Goal: Check status

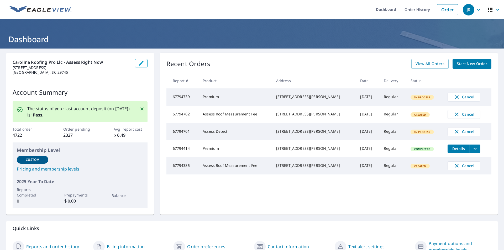
click at [416, 63] on span "View All Orders" at bounding box center [430, 64] width 29 height 7
